Goal: Task Accomplishment & Management: Manage account settings

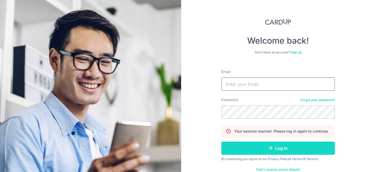
type input "[EMAIL_ADDRESS][DOMAIN_NAME]"
click at [254, 144] on button "Log in" at bounding box center [278, 147] width 114 height 13
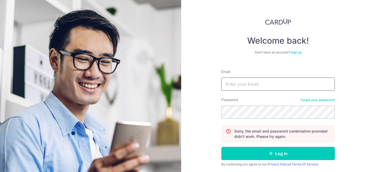
type input "[EMAIL_ADDRESS][DOMAIN_NAME]"
click at [314, 100] on link "Forgot your password?" at bounding box center [318, 100] width 34 height 4
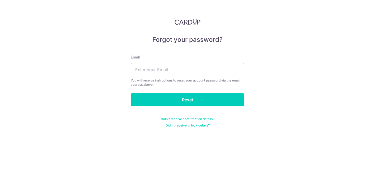
click at [180, 69] on input "text" at bounding box center [188, 69] width 114 height 13
type input "[EMAIL_ADDRESS][DOMAIN_NAME]"
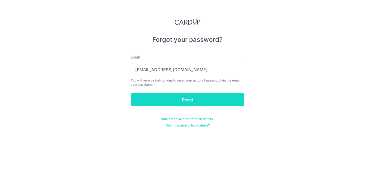
click at [174, 99] on input "Reset" at bounding box center [188, 99] width 114 height 13
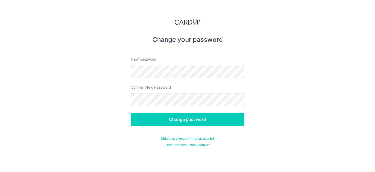
click at [81, 134] on div "Change your password New password Confirm New Password Change password Didn't r…" at bounding box center [187, 86] width 375 height 172
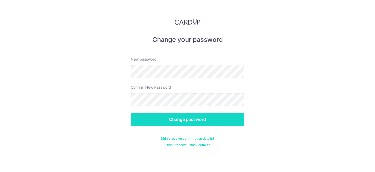
click at [162, 119] on input "Change password" at bounding box center [188, 119] width 114 height 13
